Goal: Information Seeking & Learning: Learn about a topic

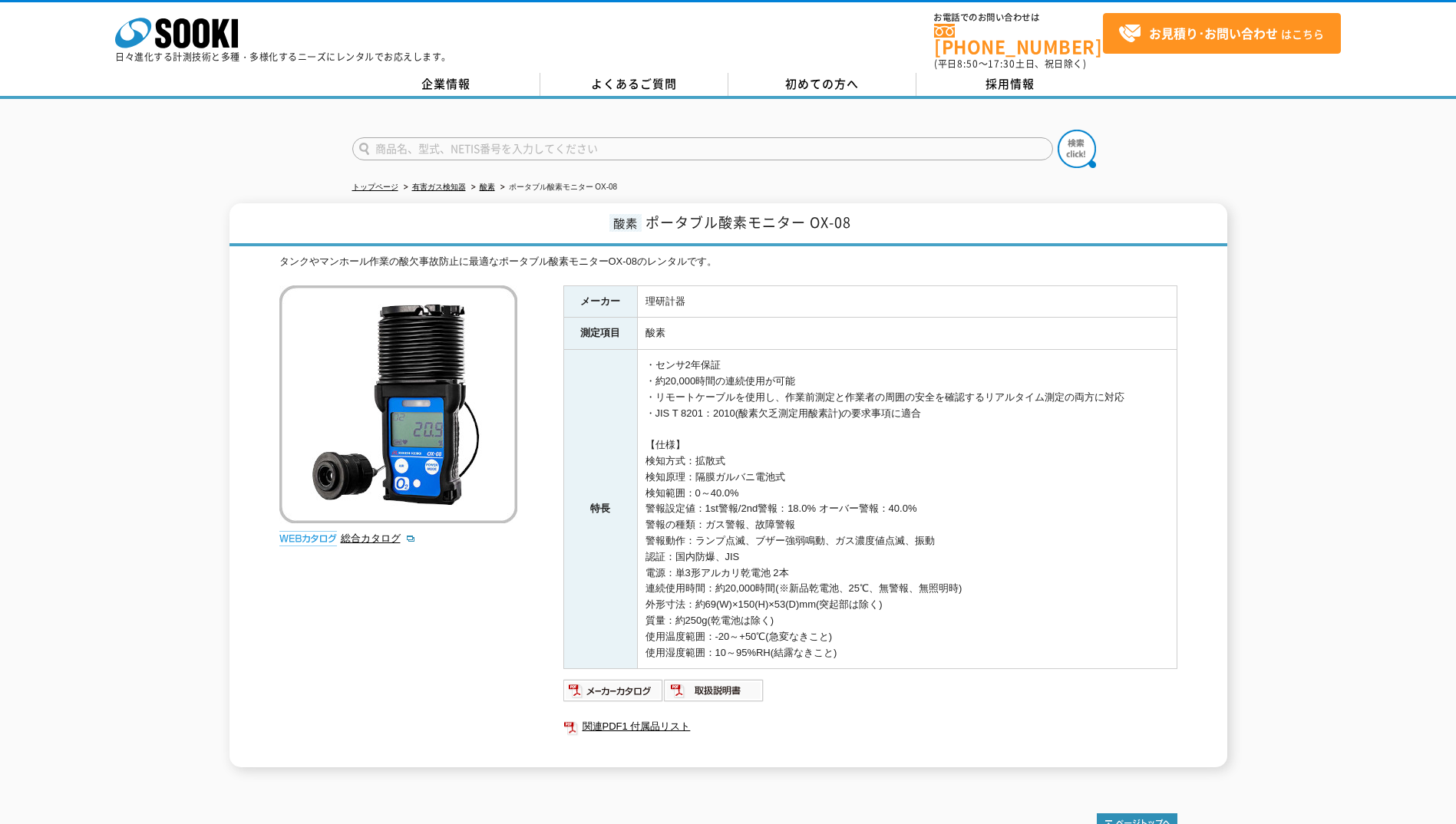
drag, startPoint x: 563, startPoint y: 275, endPoint x: 1005, endPoint y: 653, distance: 581.6
click at [1005, 653] on tbody "メーカー 理研計器 測定項目 酸素 特長 ・センサ2年保証 ・約20,000時間の連続使用が可能 ・リモートケーブルを使用し、作業前測定と作業者の周囲の安全を…" at bounding box center [869, 477] width 613 height 384
drag, startPoint x: 1005, startPoint y: 653, endPoint x: 1027, endPoint y: 521, distance: 133.8
click at [1027, 521] on td "・センサ2年保証 ・約20,000時間の連続使用が可能 ・リモートケーブルを使用し、作業前測定と作業者の周囲の安全を確認するリアルタイム測定の両方に対応 ・J…" at bounding box center [906, 509] width 539 height 319
click at [383, 533] on link "総合カタログ" at bounding box center [378, 538] width 75 height 11
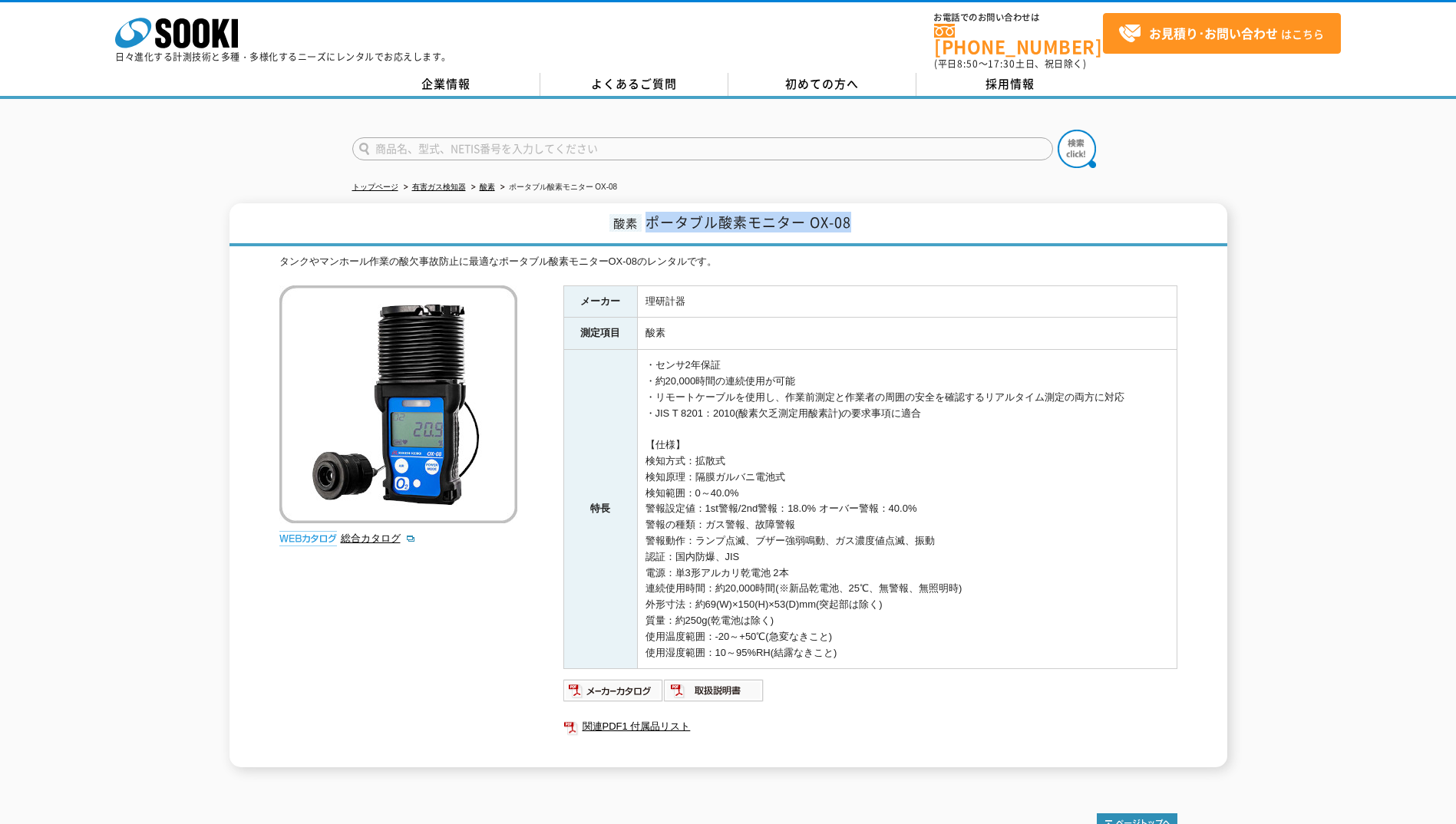
drag, startPoint x: 847, startPoint y: 214, endPoint x: 651, endPoint y: 215, distance: 196.0
click at [651, 215] on span "ポータブル酸素モニター OX-08" at bounding box center [748, 222] width 206 height 21
copy span "ポータブル酸素モニター OX-08"
drag, startPoint x: 648, startPoint y: 288, endPoint x: 690, endPoint y: 288, distance: 42.0
click at [690, 288] on td "理研計器" at bounding box center [906, 302] width 539 height 32
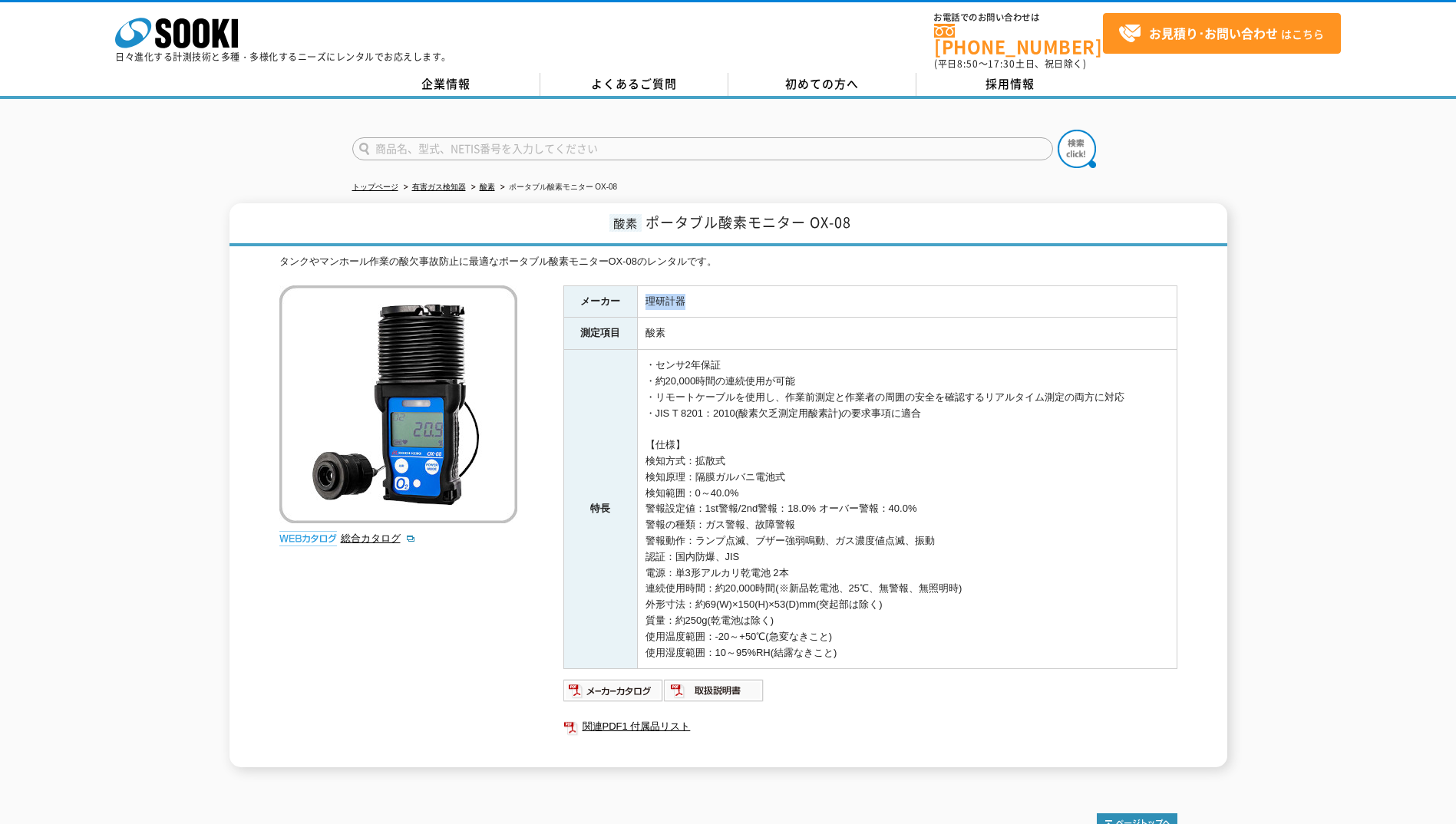
copy td "理研計器"
